Goal: Transaction & Acquisition: Obtain resource

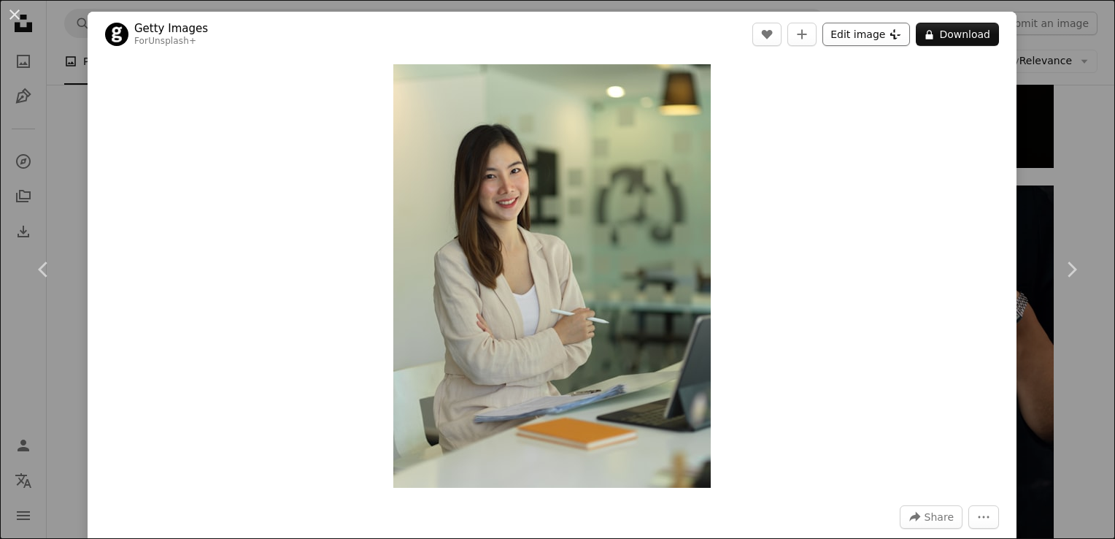
scroll to position [32036, 0]
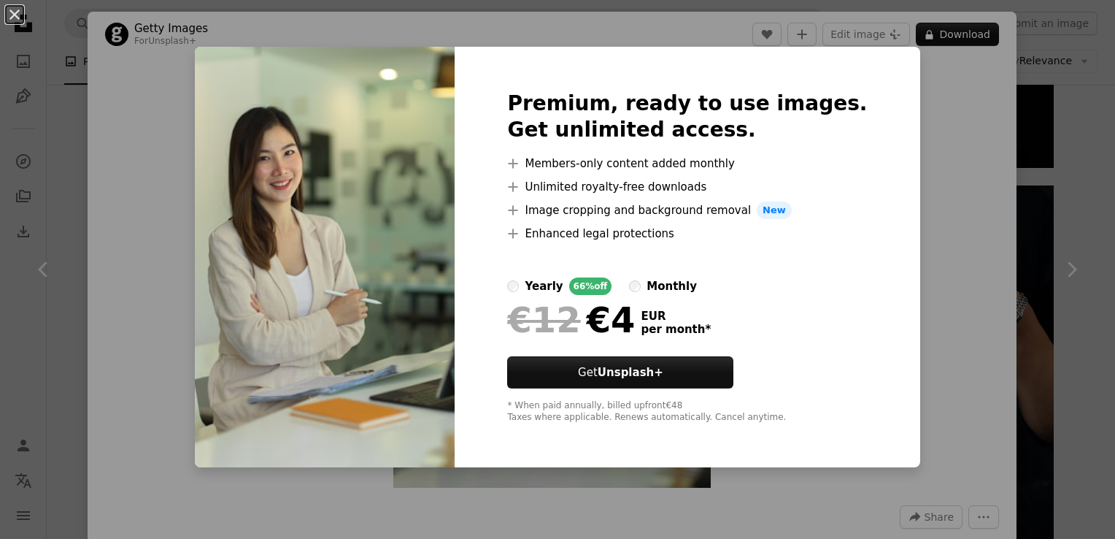
click at [927, 125] on div "An X shape Premium, ready to use images. Get unlimited access. A plus sign Memb…" at bounding box center [557, 269] width 1115 height 539
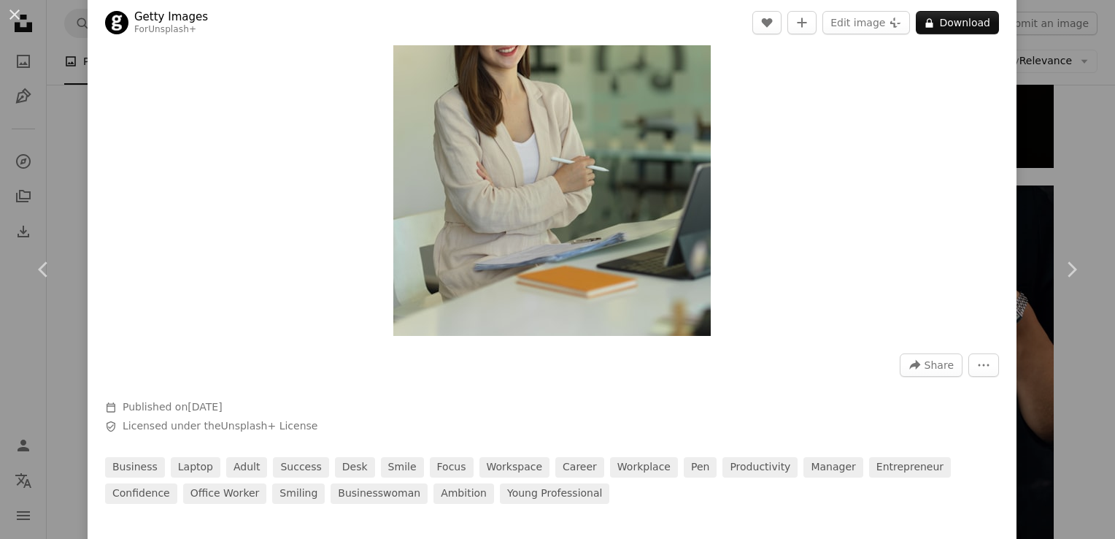
scroll to position [73, 0]
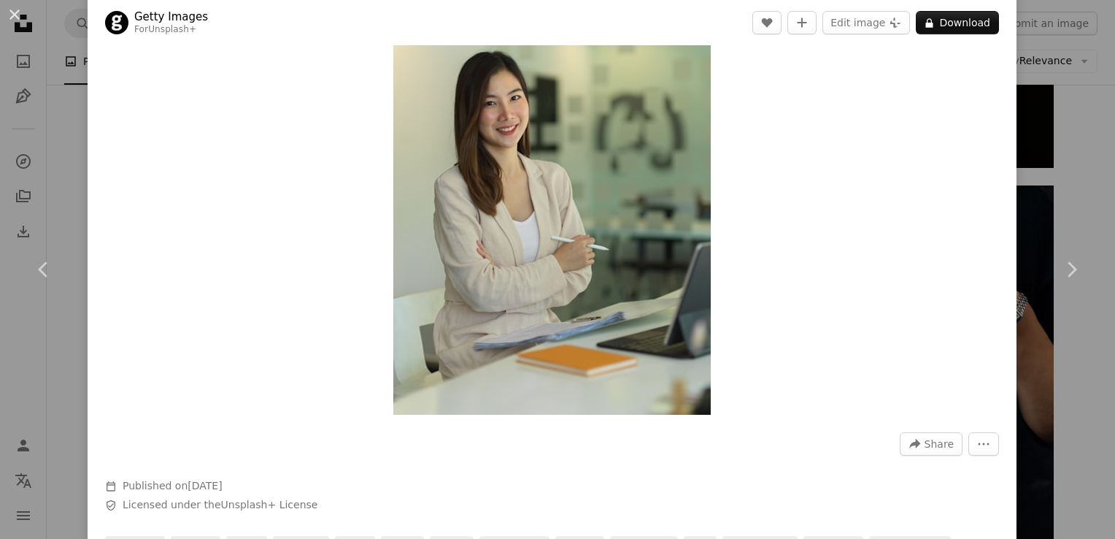
click at [607, 194] on img "Zoom in on this image" at bounding box center [551, 202] width 317 height 423
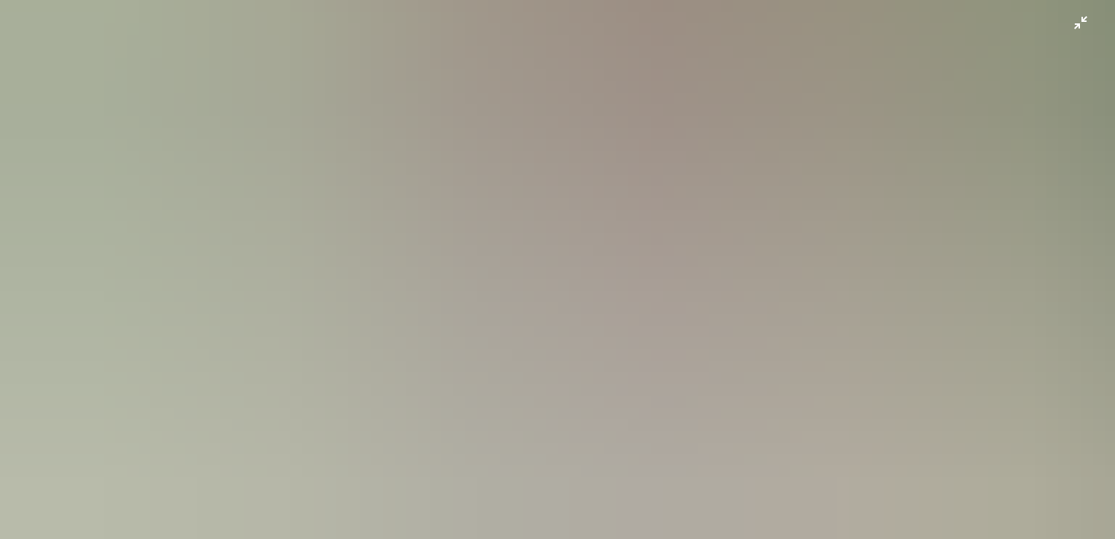
scroll to position [919, 0]
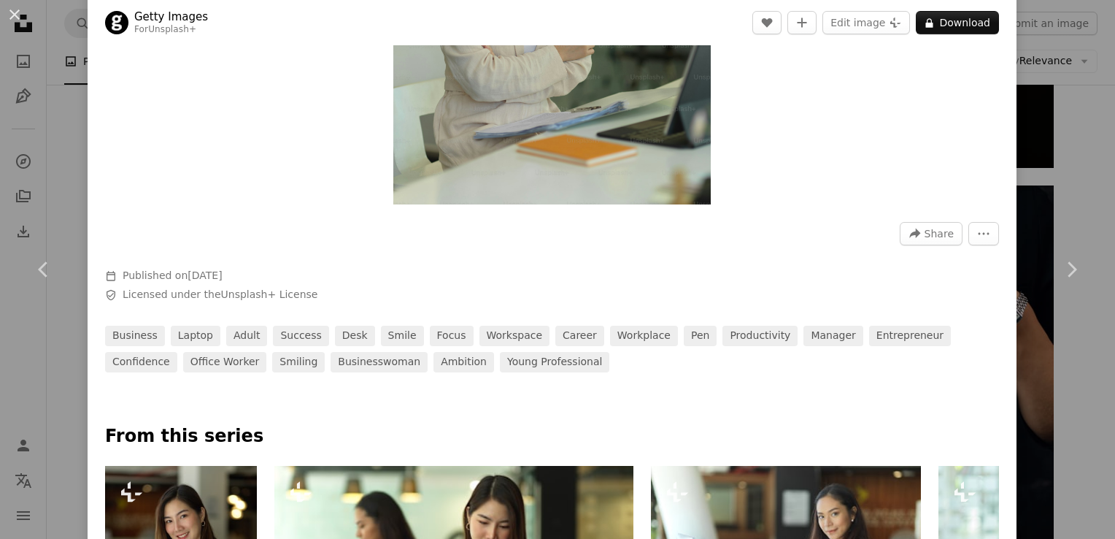
scroll to position [0, 0]
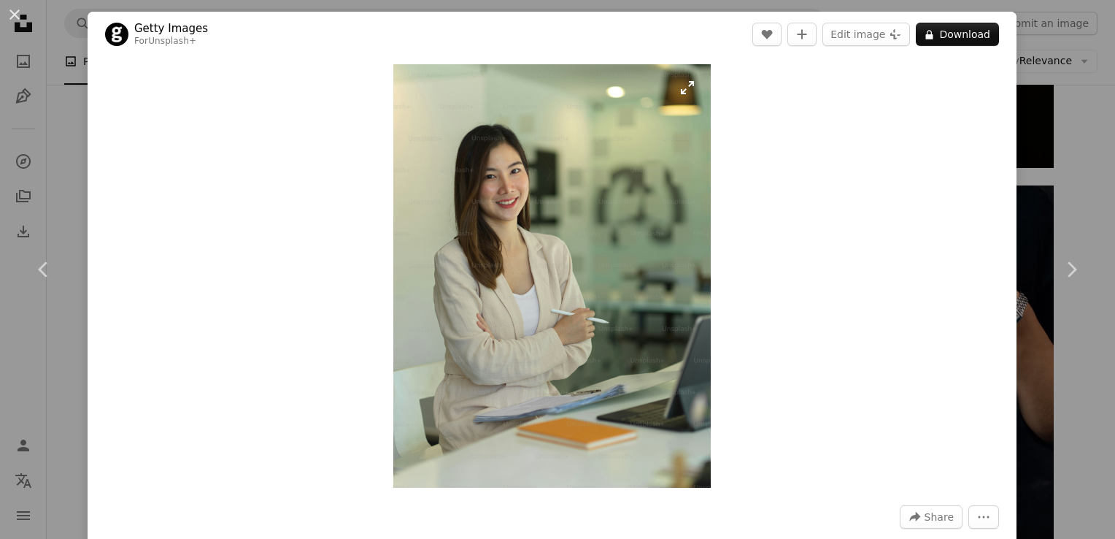
click at [681, 91] on img "Zoom in on this image" at bounding box center [551, 275] width 317 height 423
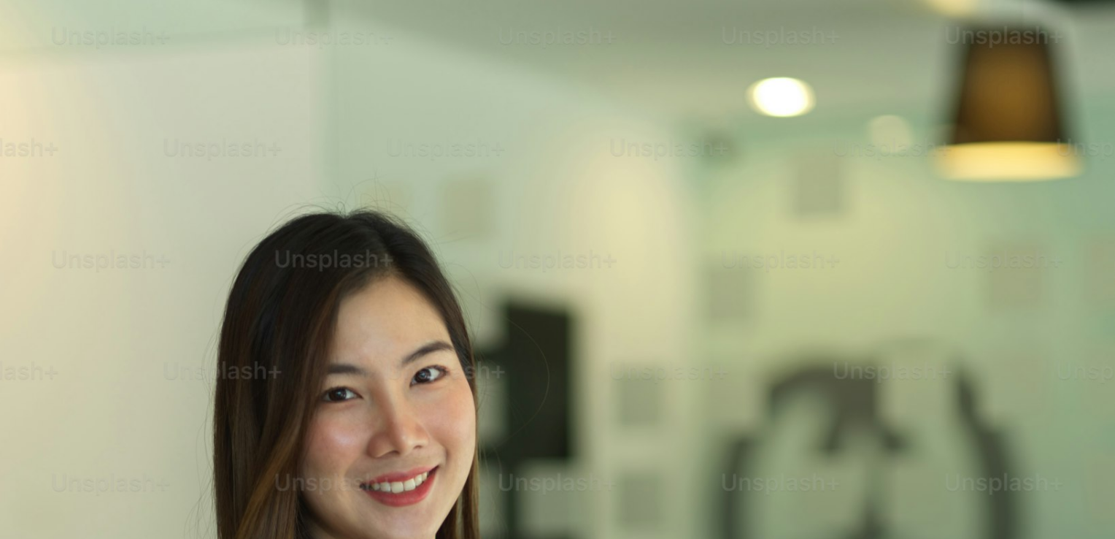
scroll to position [460, 0]
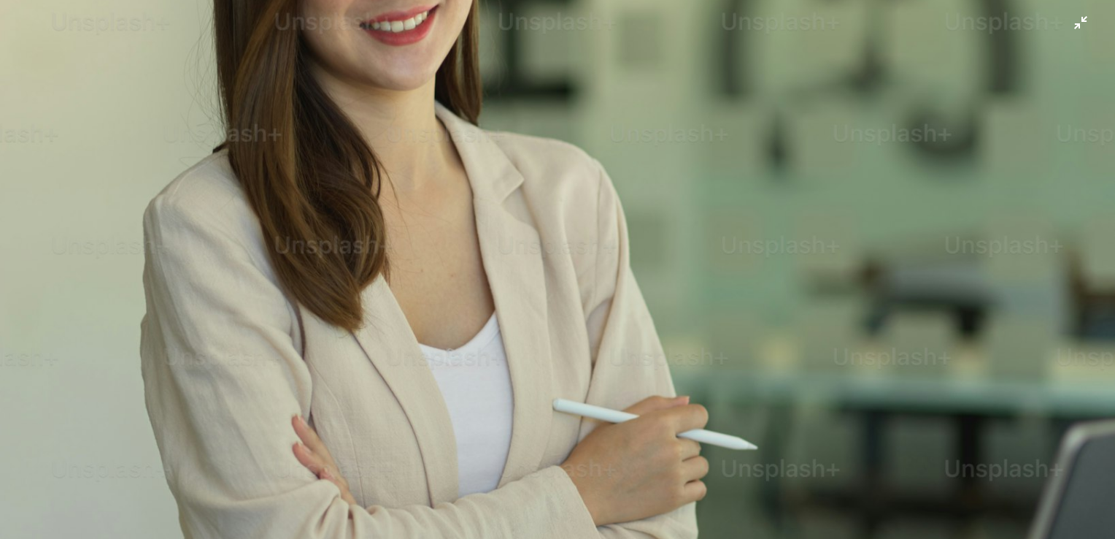
click at [681, 91] on img "Zoom out on this image" at bounding box center [557, 283] width 1117 height 1489
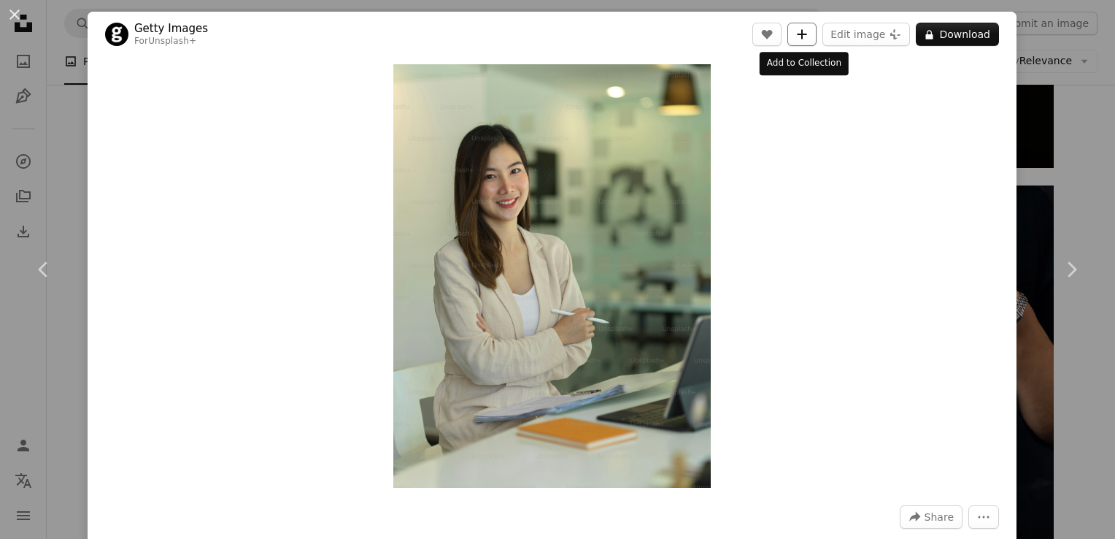
click at [800, 31] on icon "A plus sign" at bounding box center [802, 34] width 12 height 12
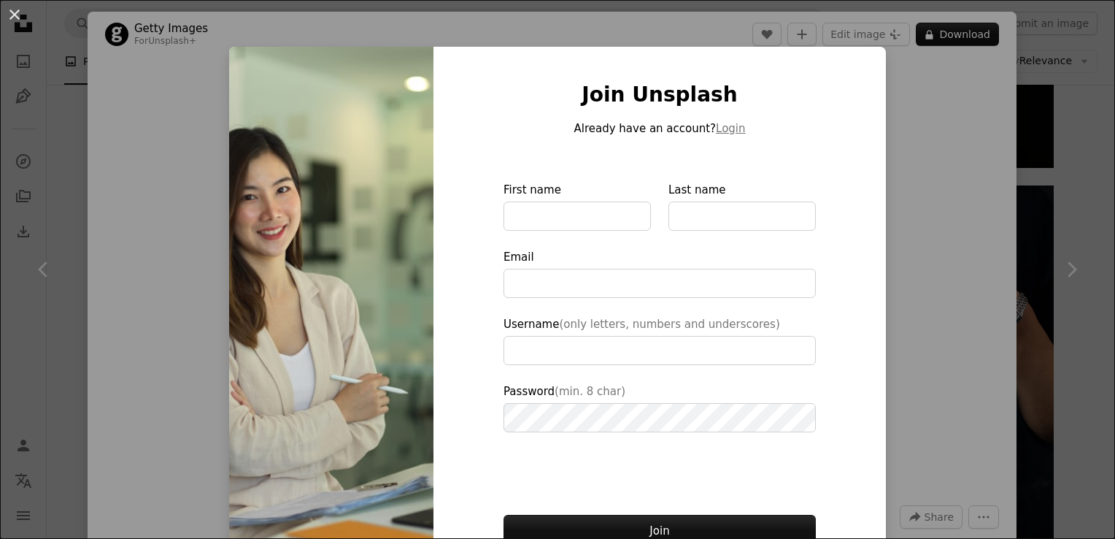
click at [899, 398] on div "An X shape Join Unsplash Already have an account? Login First name Last name Em…" at bounding box center [557, 269] width 1115 height 539
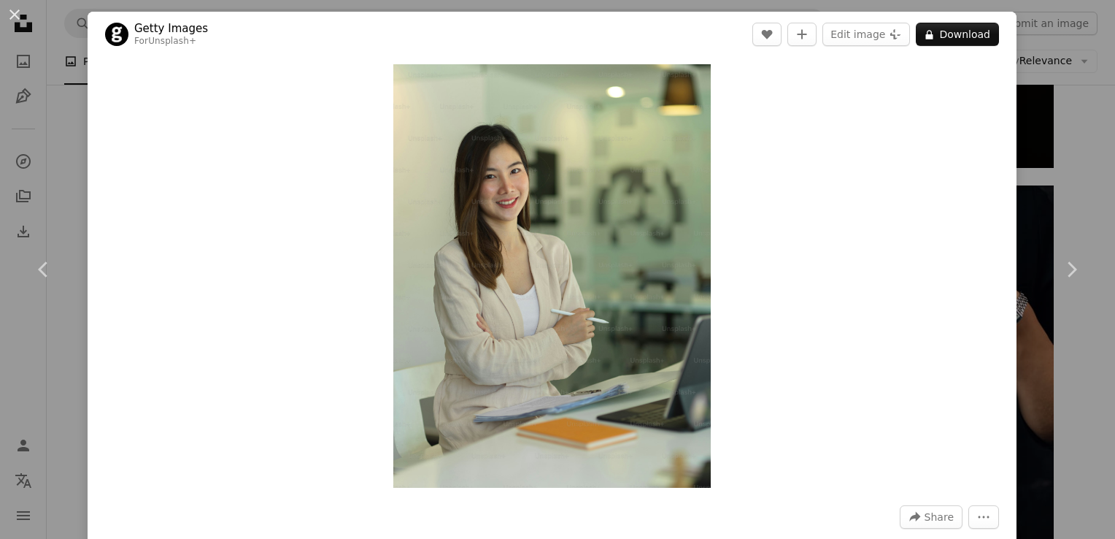
click at [181, 31] on link "Getty Images" at bounding box center [171, 28] width 74 height 15
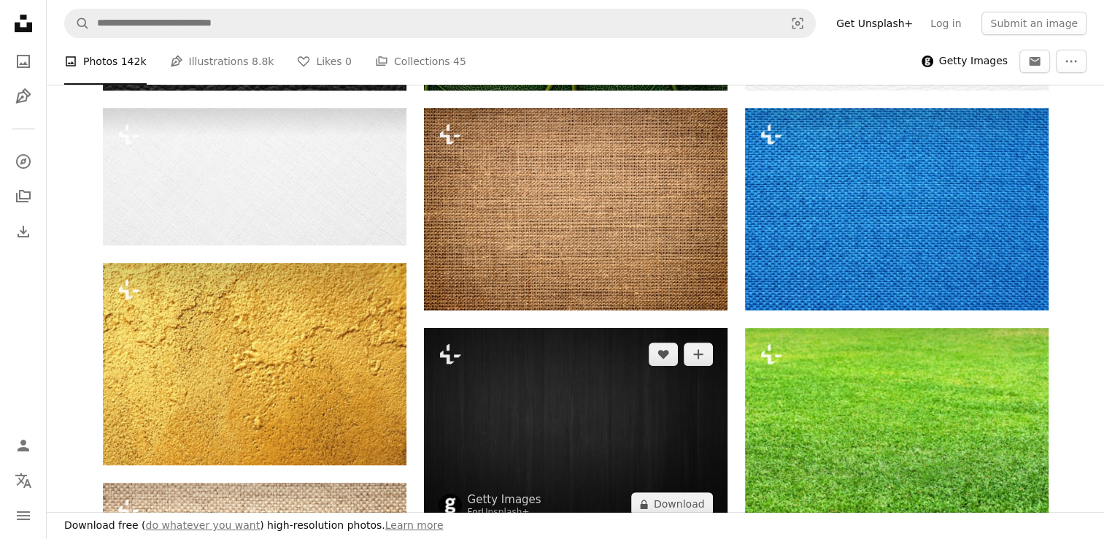
scroll to position [292, 0]
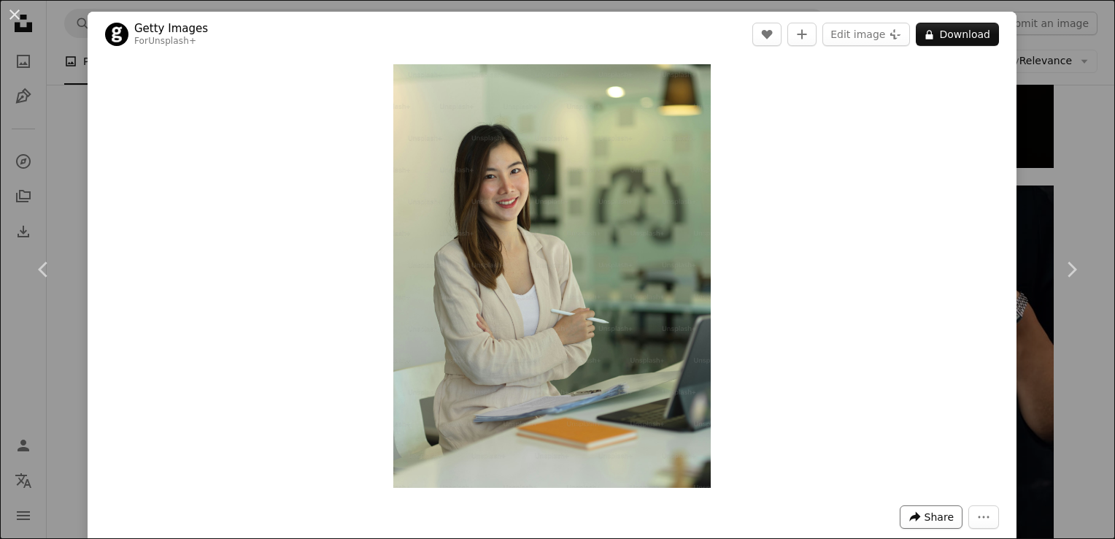
click at [914, 518] on icon "A forward-right arrow" at bounding box center [915, 516] width 13 height 13
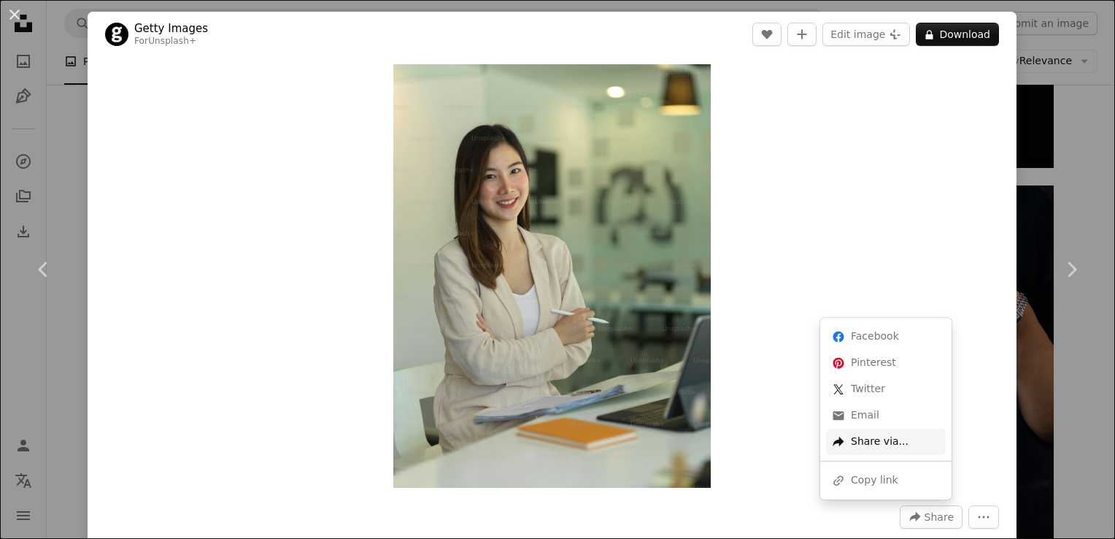
click at [885, 440] on div "A forward-right arrow Share via..." at bounding box center [886, 441] width 120 height 26
click at [387, 401] on dialog "An X shape Chevron left Chevron right Getty Images For Unsplash+ A heart A plus…" at bounding box center [557, 269] width 1115 height 539
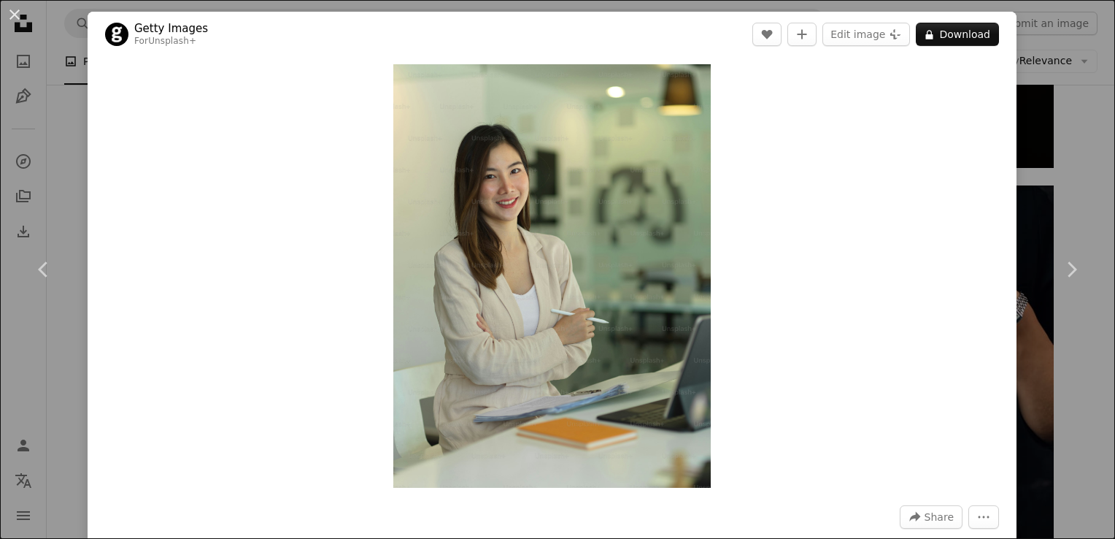
click at [201, 27] on header "Getty Images For Unsplash+ A heart A plus sign Edit image Plus sign for Unsplas…" at bounding box center [552, 34] width 929 height 45
click at [824, 318] on div "Zoom in" at bounding box center [552, 276] width 929 height 438
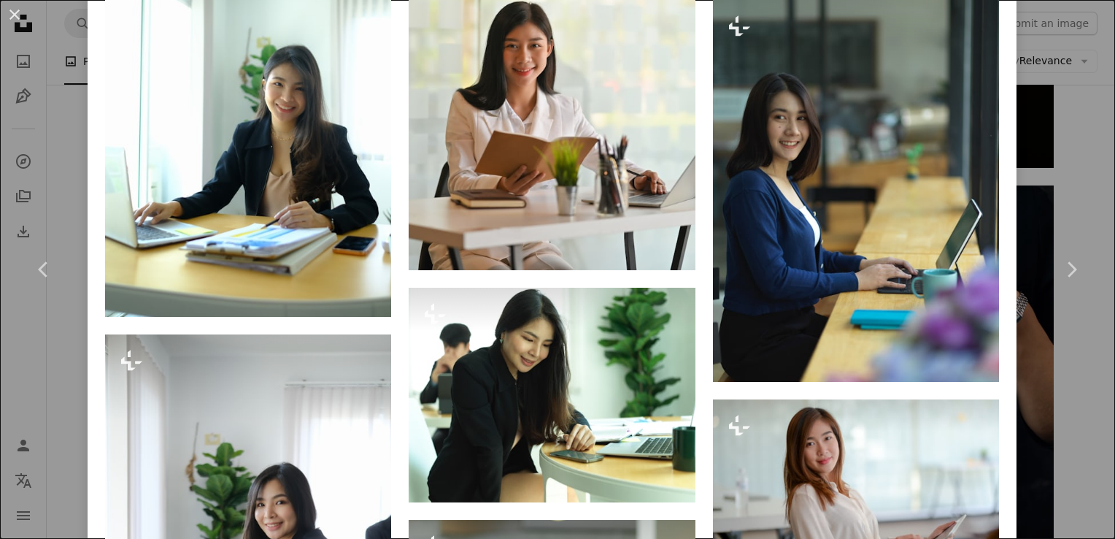
scroll to position [2189, 0]
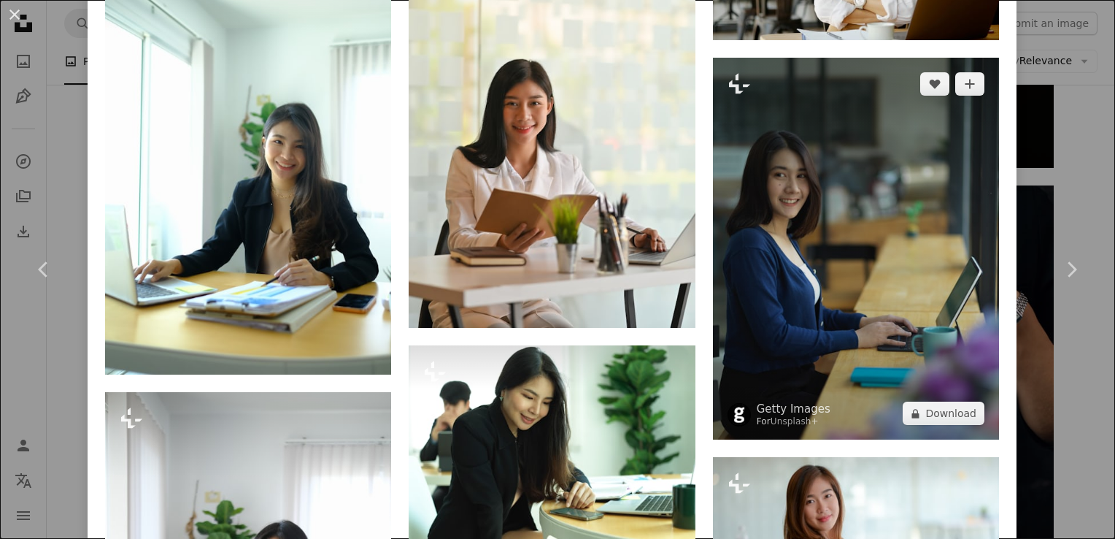
click at [802, 305] on img at bounding box center [856, 249] width 286 height 382
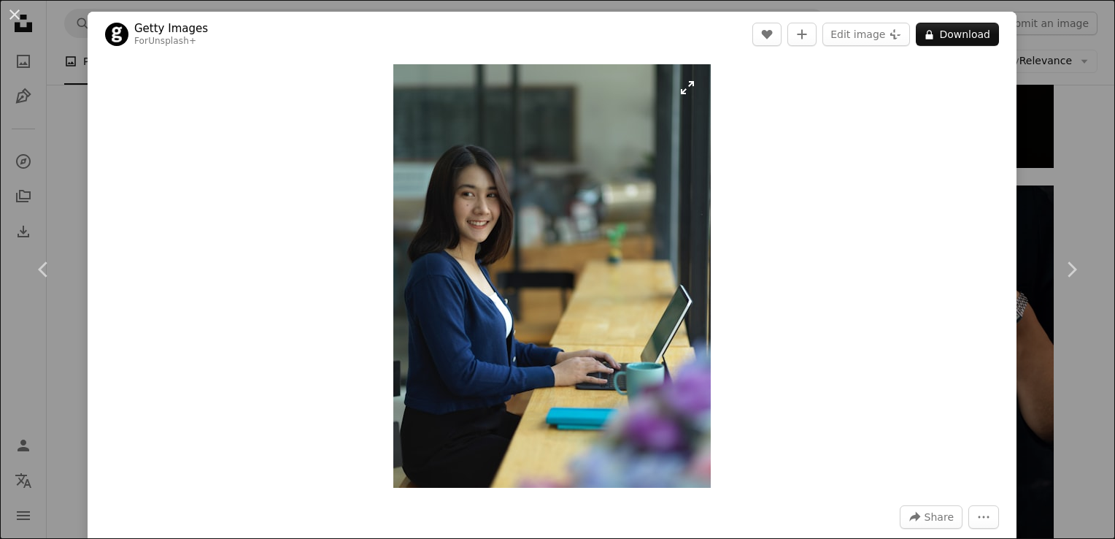
click at [509, 238] on img "Zoom in on this image" at bounding box center [551, 275] width 317 height 423
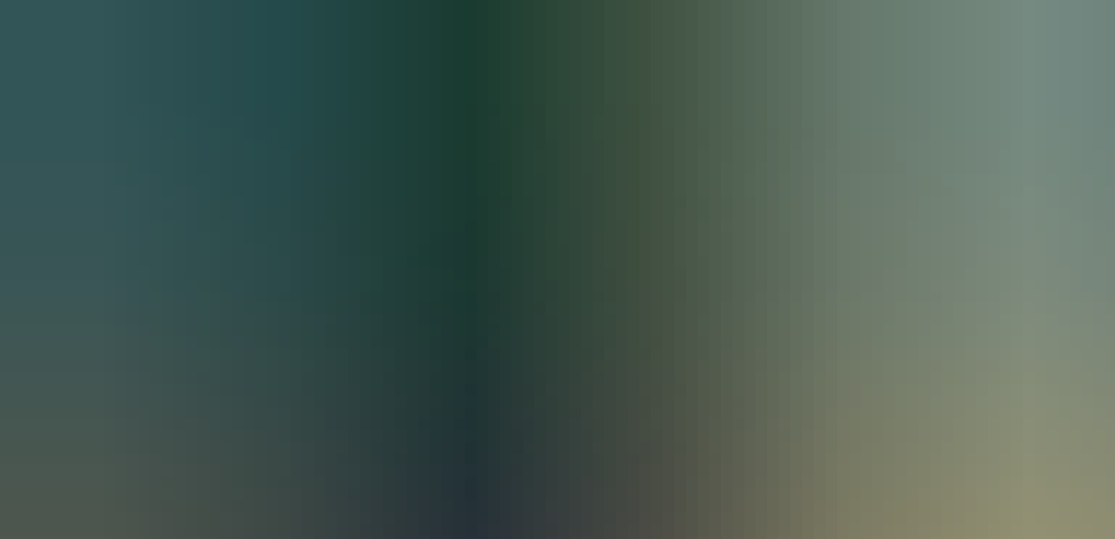
scroll to position [461, 0]
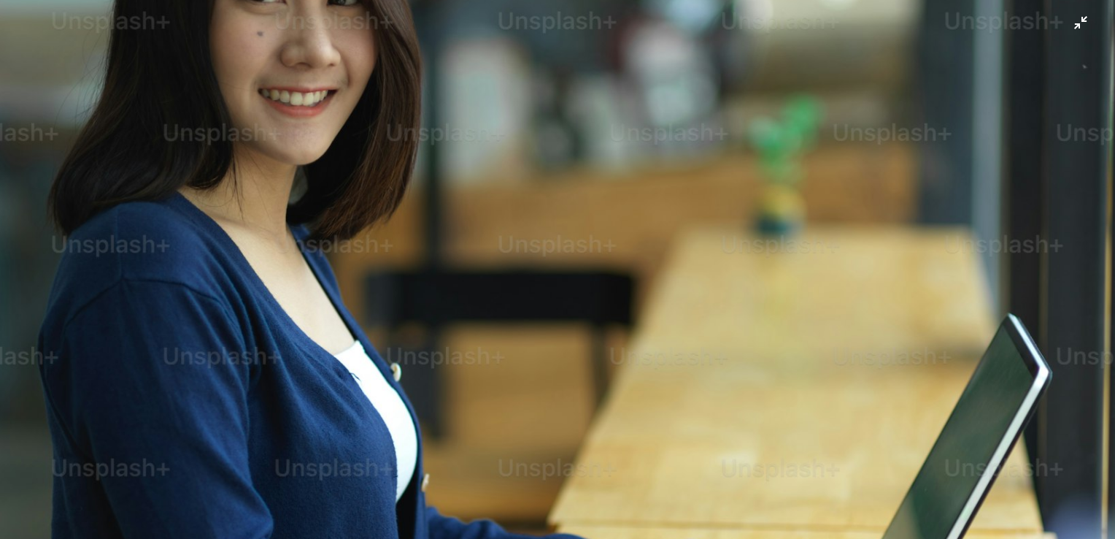
click at [509, 238] on img "Zoom out on this image" at bounding box center [557, 282] width 1117 height 1489
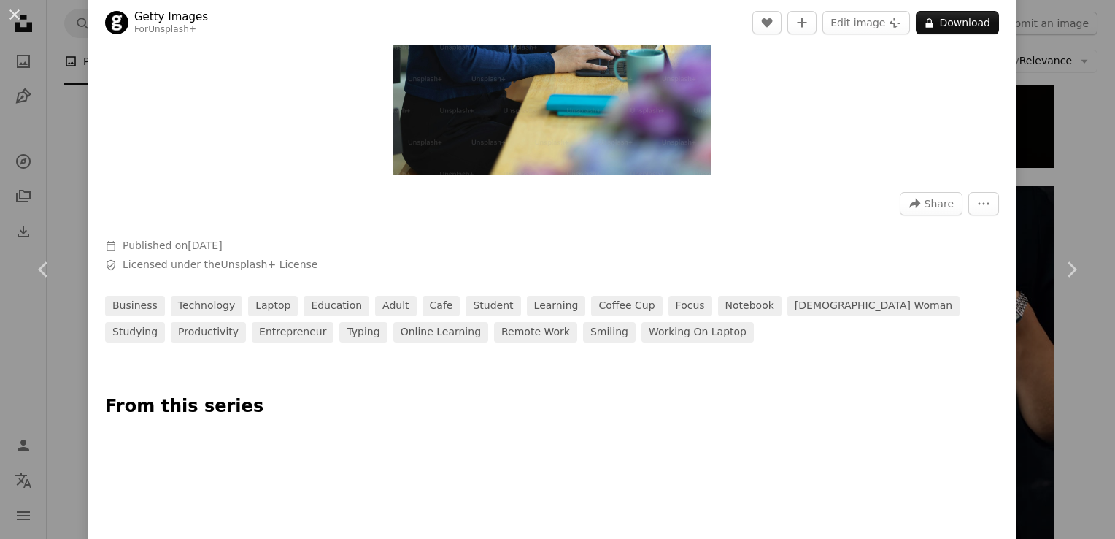
scroll to position [438, 0]
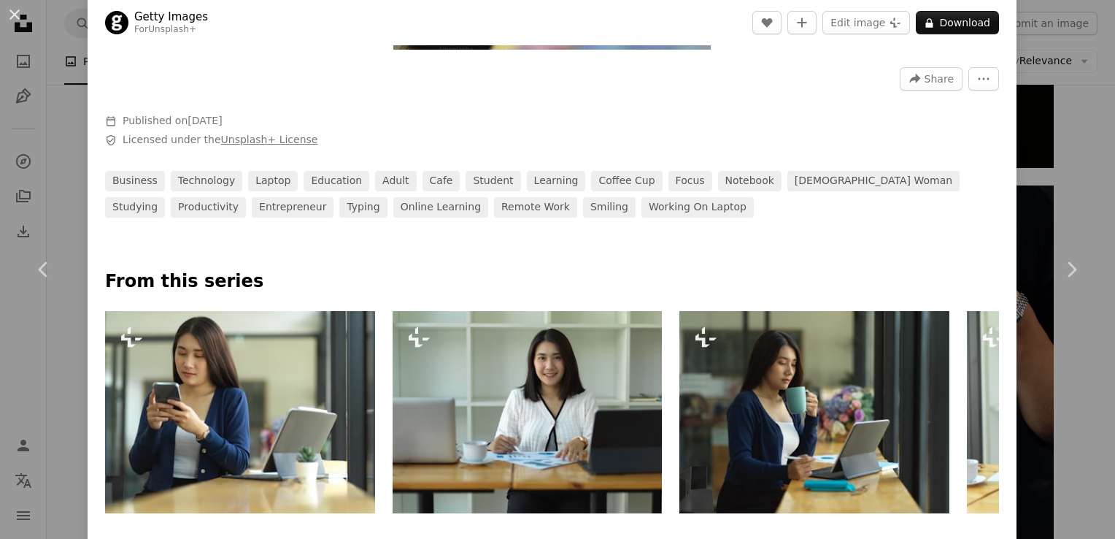
click at [253, 143] on link "Unsplash+ License" at bounding box center [269, 140] width 97 height 12
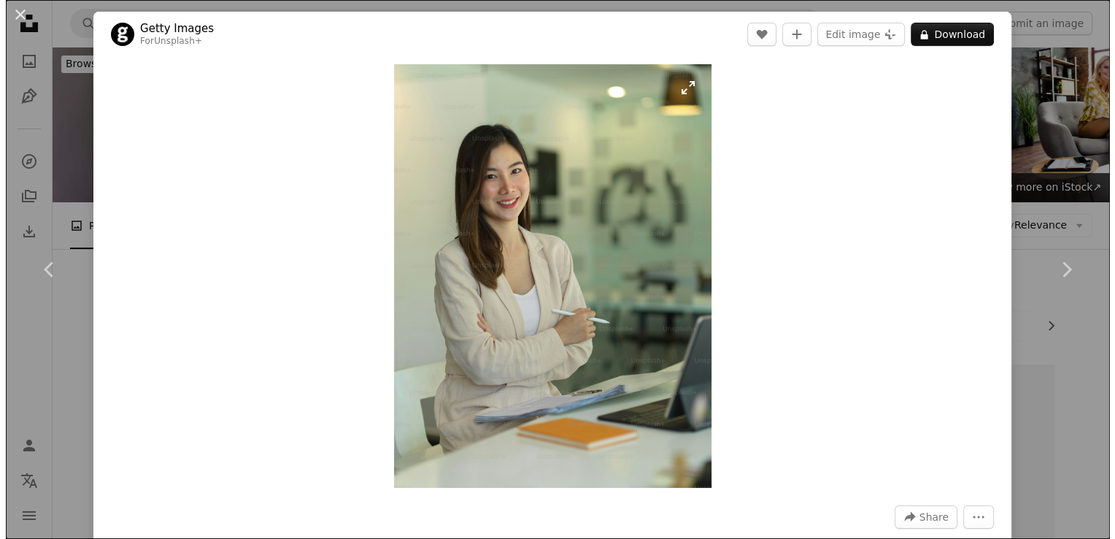
scroll to position [32036, 0]
